Goal: Task Accomplishment & Management: Complete application form

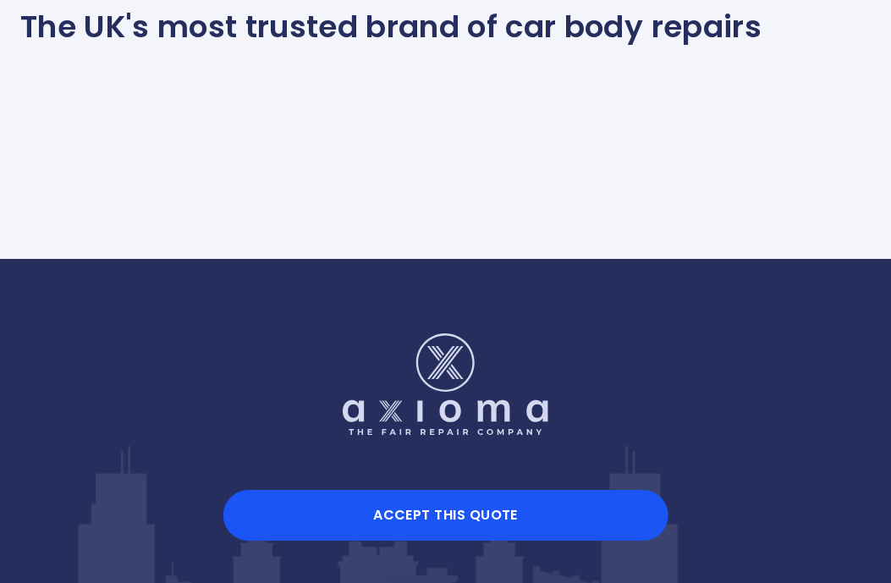
scroll to position [1642, 0]
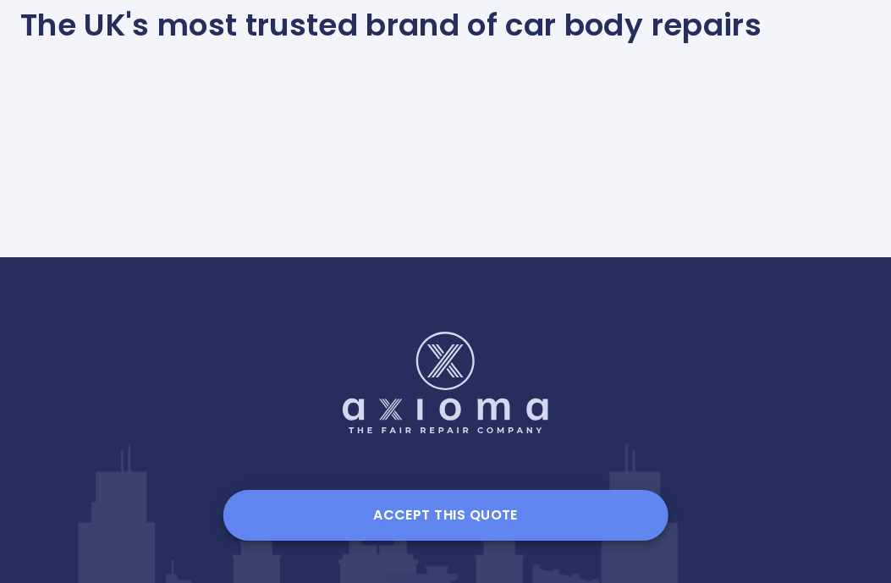
click at [427, 511] on button "Accept this Quote" at bounding box center [445, 515] width 446 height 51
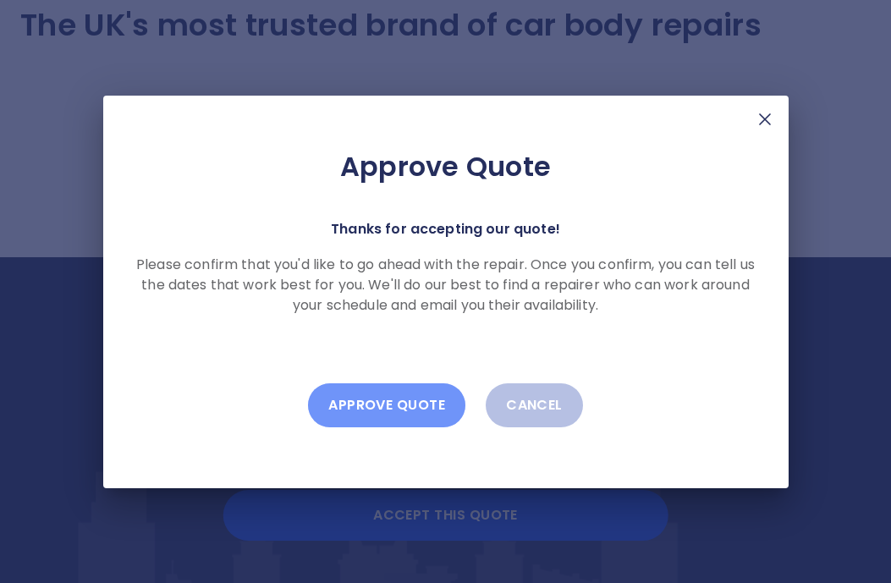
click at [386, 400] on button "Approve Quote" at bounding box center [386, 405] width 157 height 44
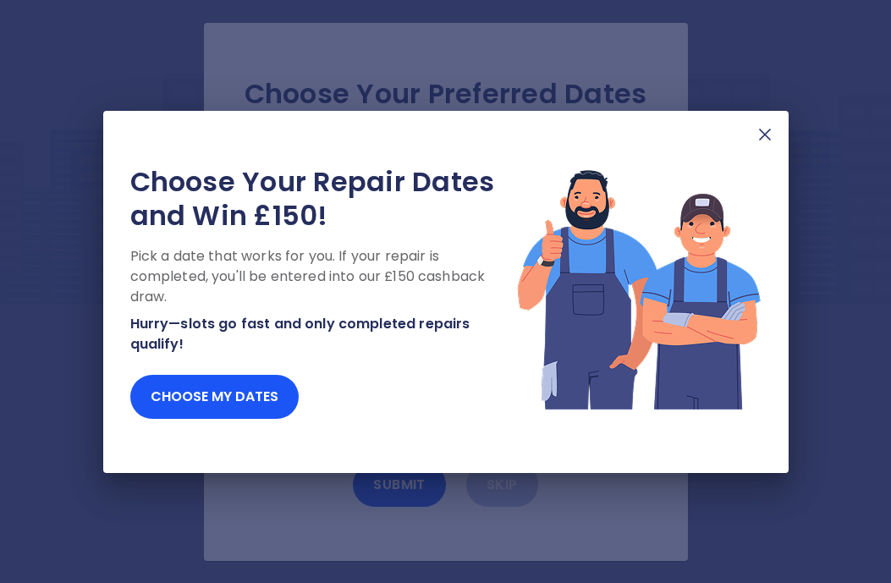
click at [763, 131] on img at bounding box center [764, 134] width 20 height 20
click at [768, 134] on img at bounding box center [764, 134] width 20 height 20
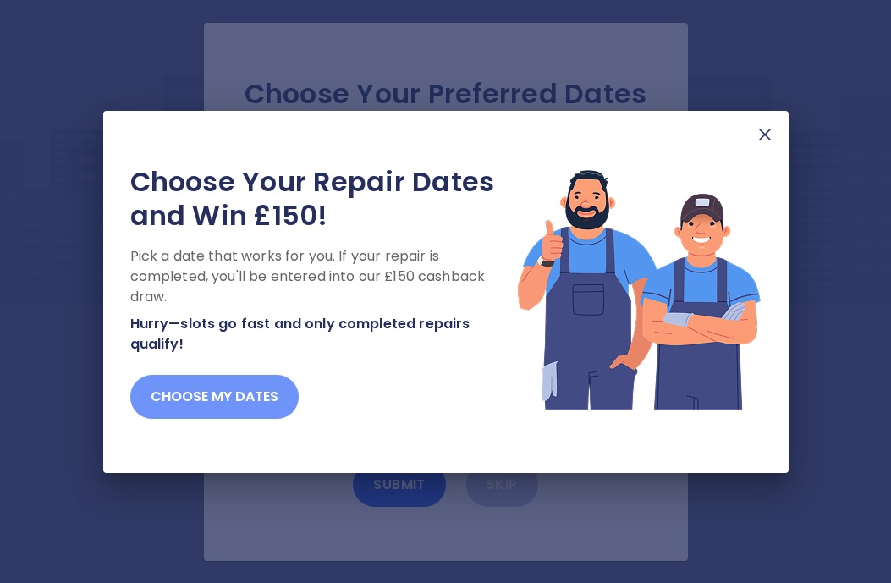
click at [212, 398] on button "Choose my dates" at bounding box center [214, 397] width 168 height 44
click at [233, 393] on button "Choose my dates" at bounding box center [214, 397] width 168 height 44
click at [246, 397] on button "Choose my dates" at bounding box center [214, 397] width 168 height 44
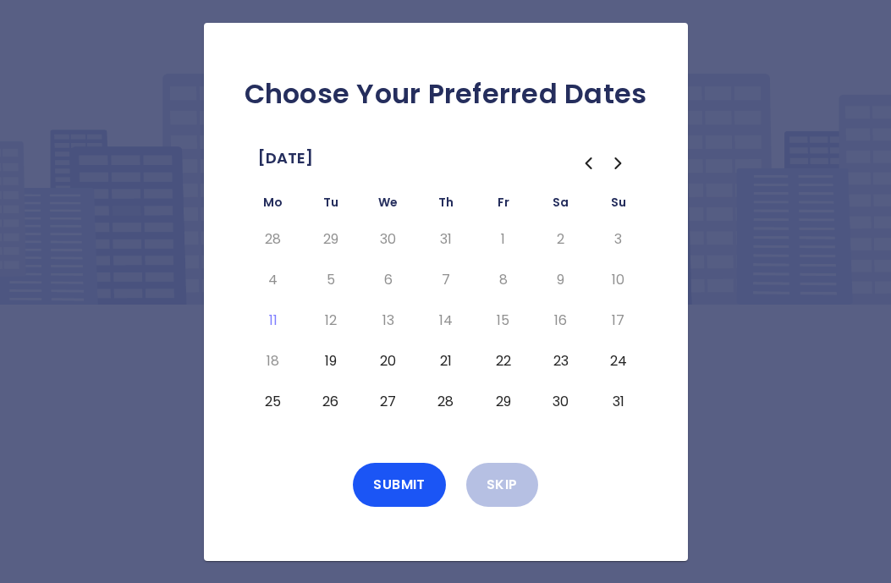
click at [446, 359] on button "21" at bounding box center [445, 361] width 30 height 27
click at [331, 359] on button "19" at bounding box center [330, 361] width 30 height 27
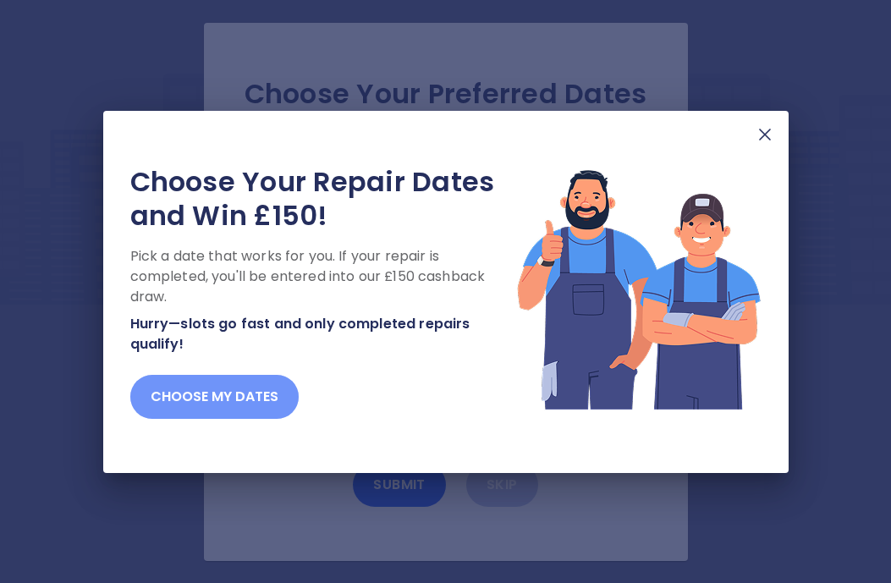
click at [258, 392] on button "Choose my dates" at bounding box center [214, 397] width 168 height 44
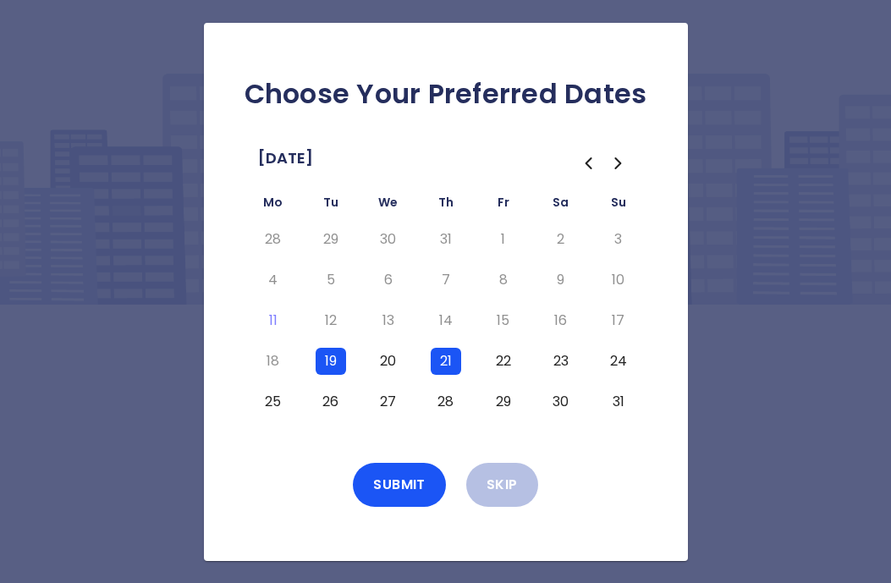
click at [278, 397] on button "25" at bounding box center [273, 401] width 30 height 27
click at [335, 401] on button "26" at bounding box center [330, 401] width 30 height 27
click at [413, 485] on button "Submit" at bounding box center [399, 485] width 93 height 44
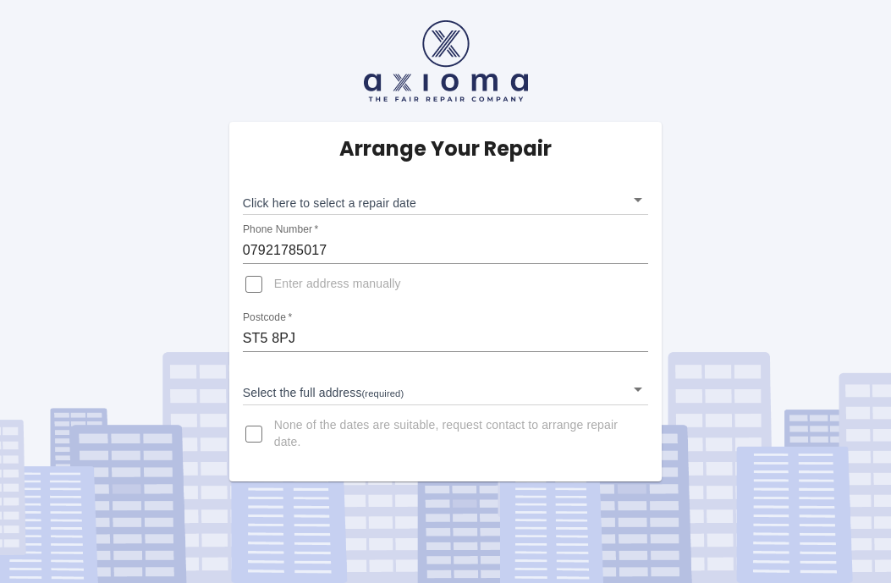
click at [638, 198] on body "Arrange Your Repair Click here to select a repair date ​ Phone Number   * 07921…" at bounding box center [445, 291] width 891 height 583
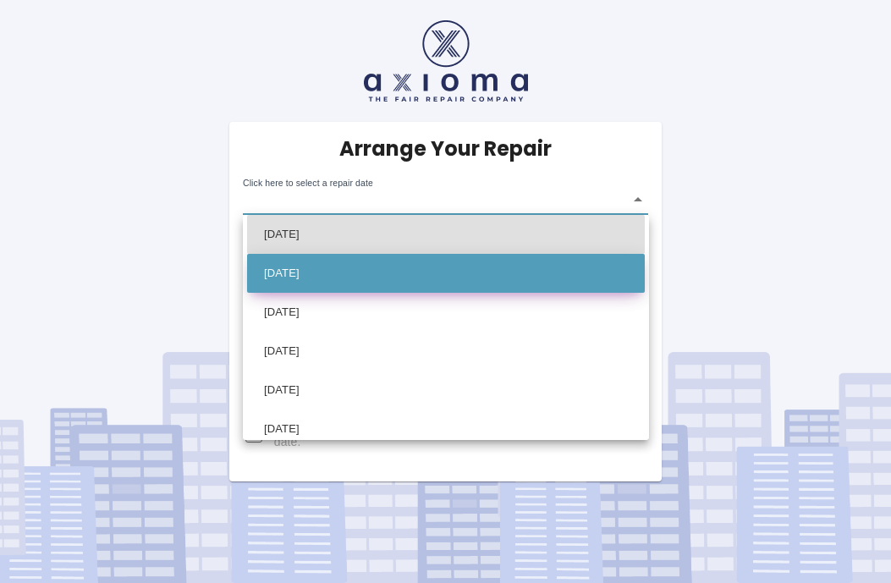
scroll to position [17, 0]
